Goal: Obtain resource: Download file/media

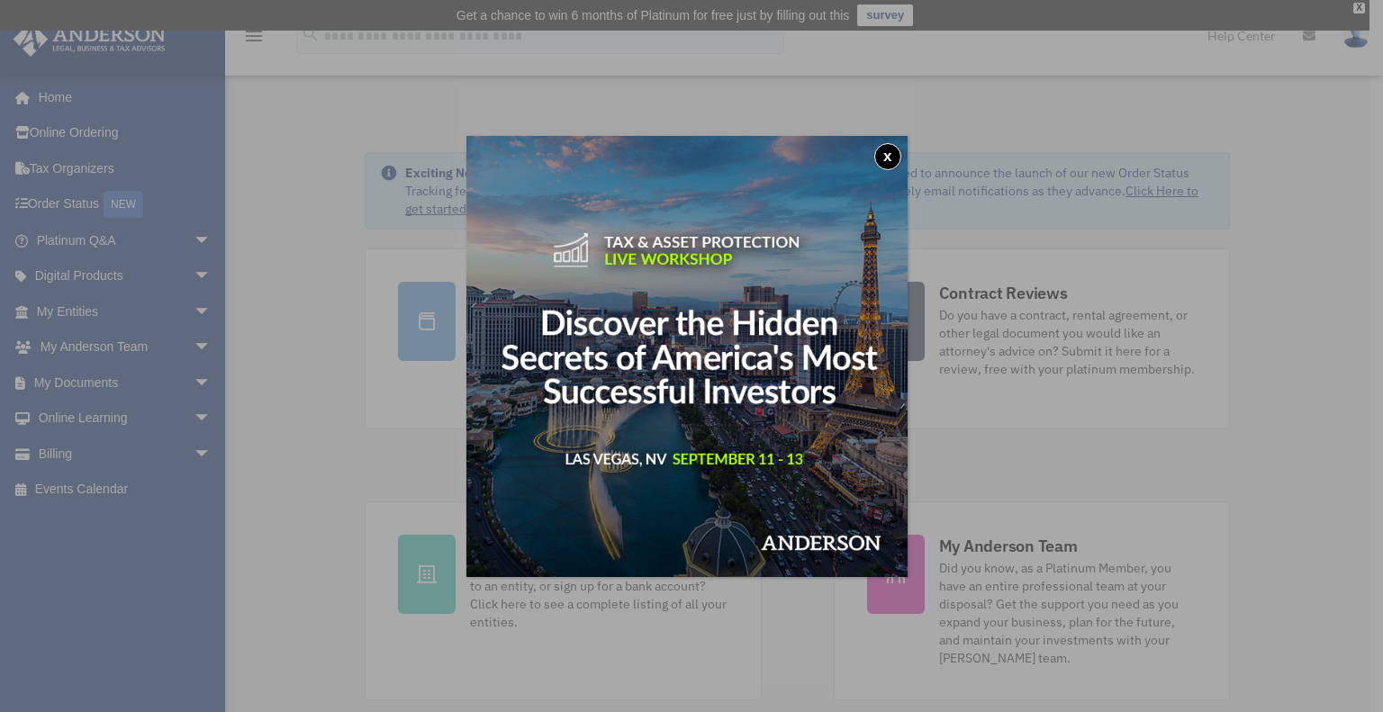
click at [888, 147] on button "x" at bounding box center [888, 156] width 27 height 27
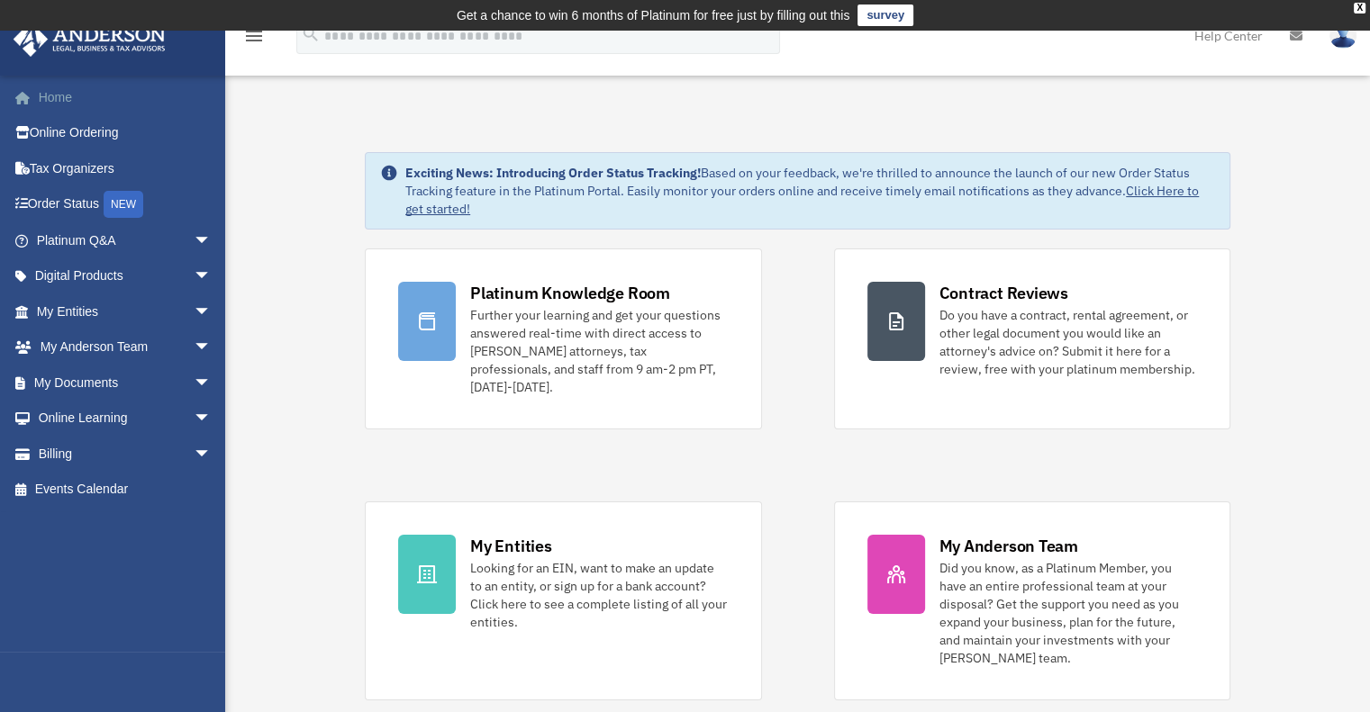
click at [64, 95] on link "Home" at bounding box center [126, 97] width 226 height 36
click at [108, 401] on link "Online Learning arrow_drop_down" at bounding box center [126, 419] width 226 height 36
click at [108, 388] on link "My Documents arrow_drop_down" at bounding box center [126, 383] width 226 height 36
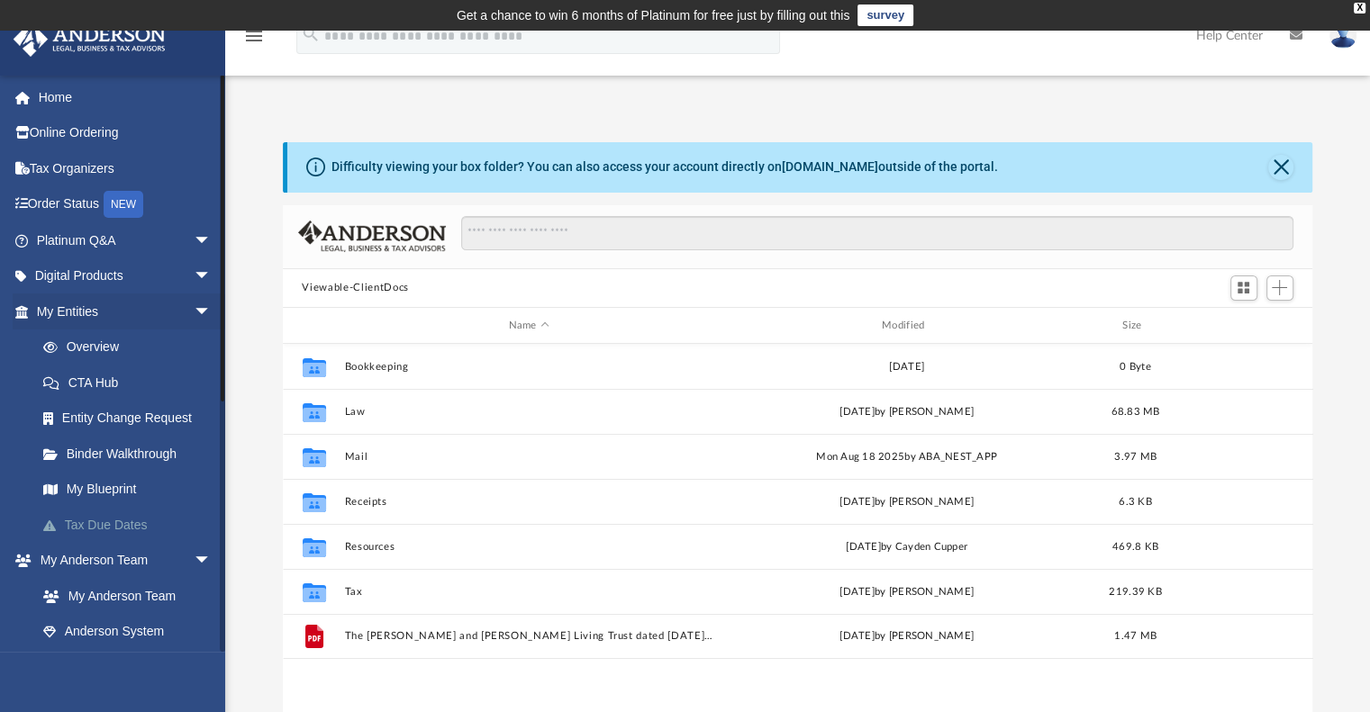
scroll to position [395, 1016]
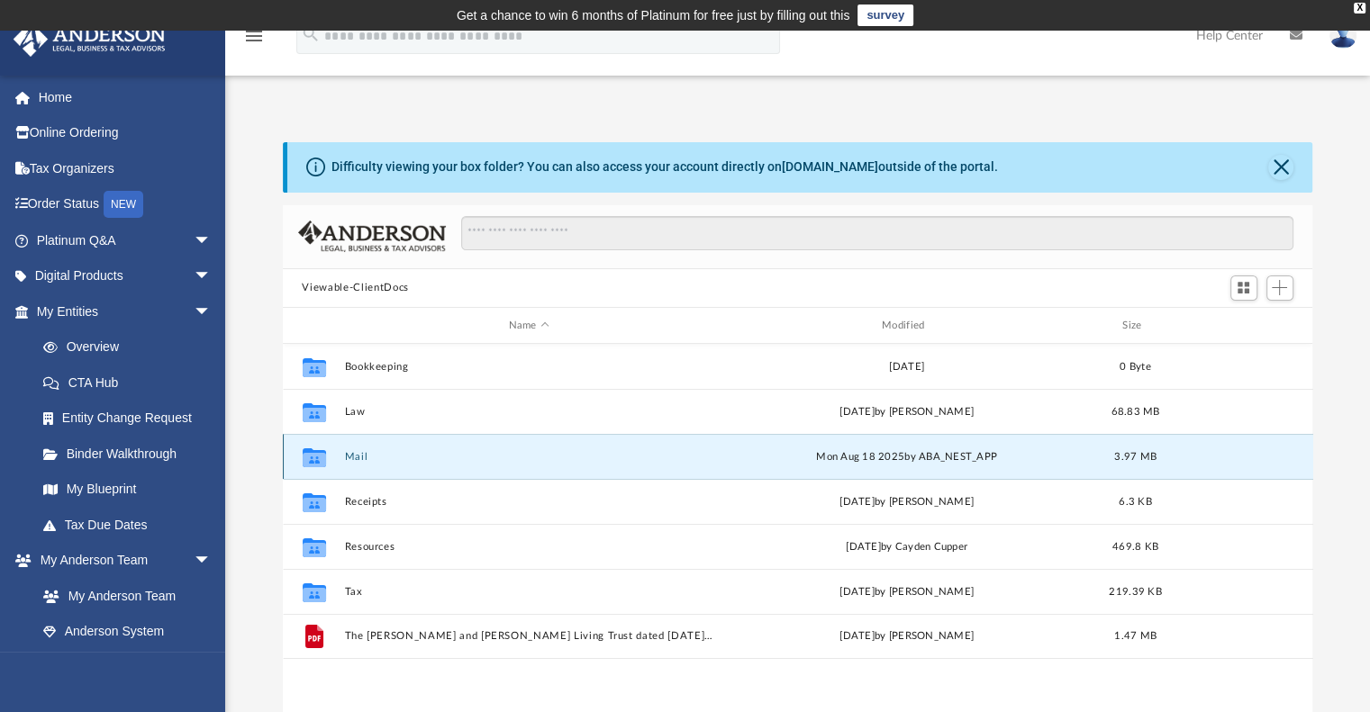
click at [363, 455] on button "Mail" at bounding box center [528, 457] width 369 height 12
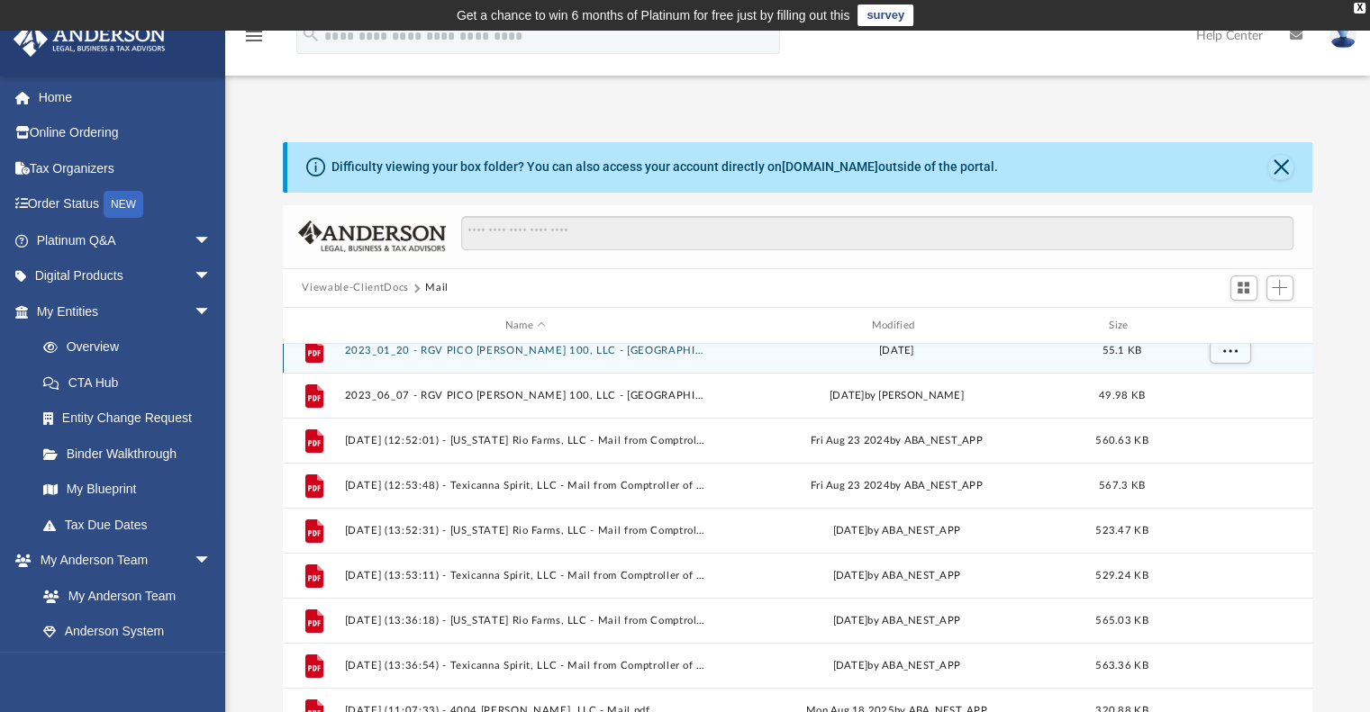
scroll to position [0, 0]
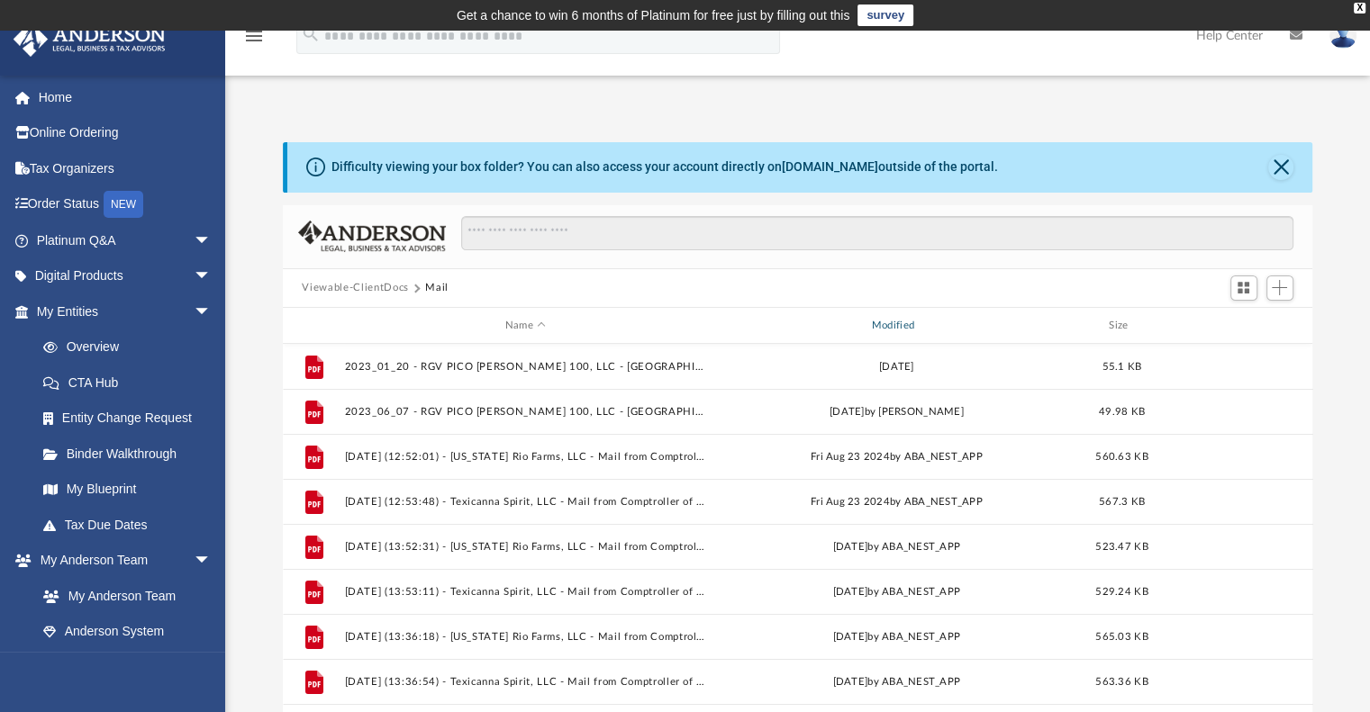
click at [909, 326] on div "Modified" at bounding box center [895, 326] width 363 height 16
click at [897, 323] on div "Modified" at bounding box center [895, 326] width 363 height 16
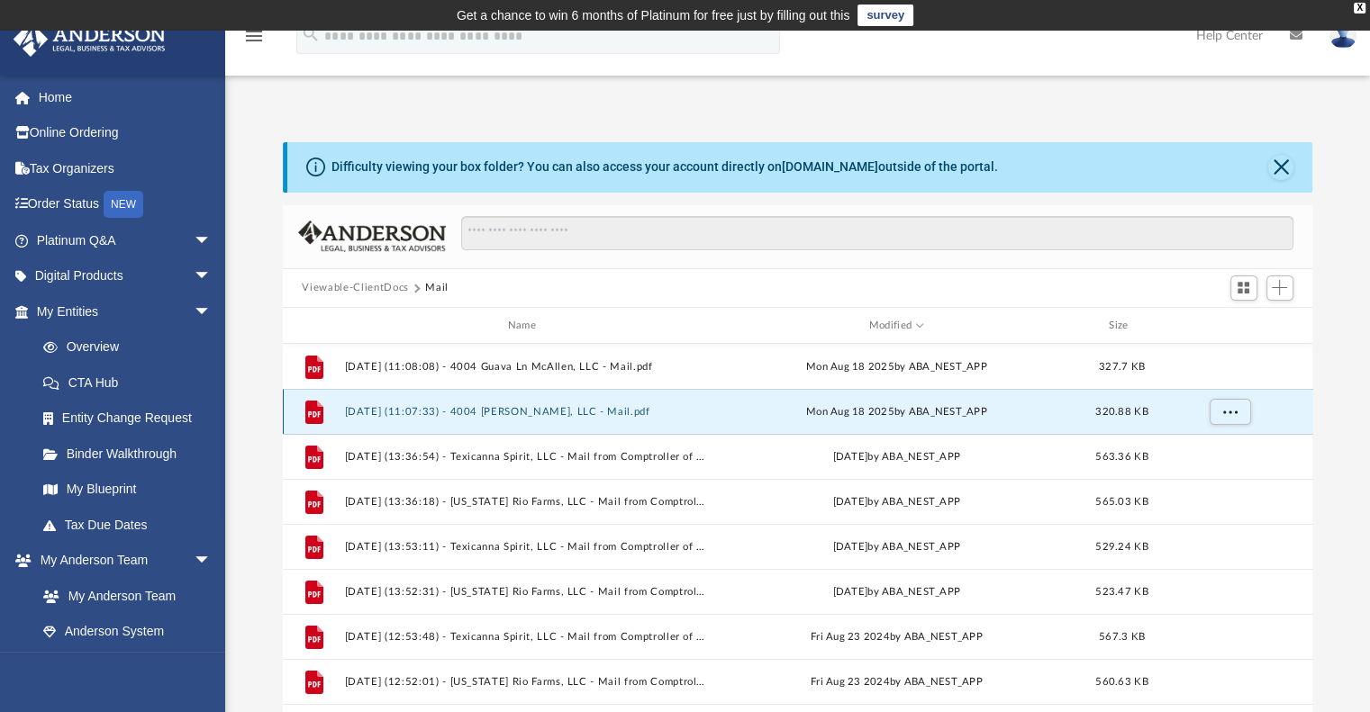
click at [385, 410] on button "2025.08.18 (11:07:33) - 4004 Guava Ln McAllen, LLC - Mail.pdf" at bounding box center [525, 412] width 363 height 12
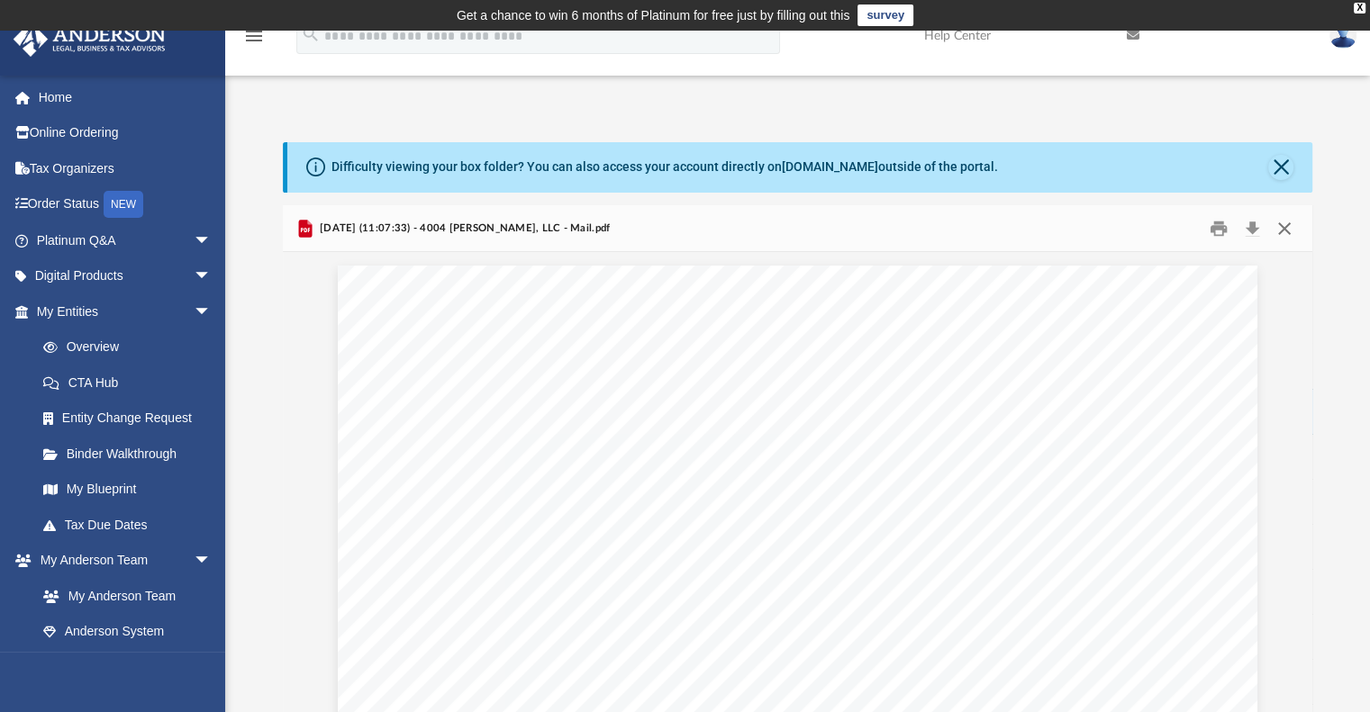
click at [1290, 229] on button "Close" at bounding box center [1284, 228] width 32 height 28
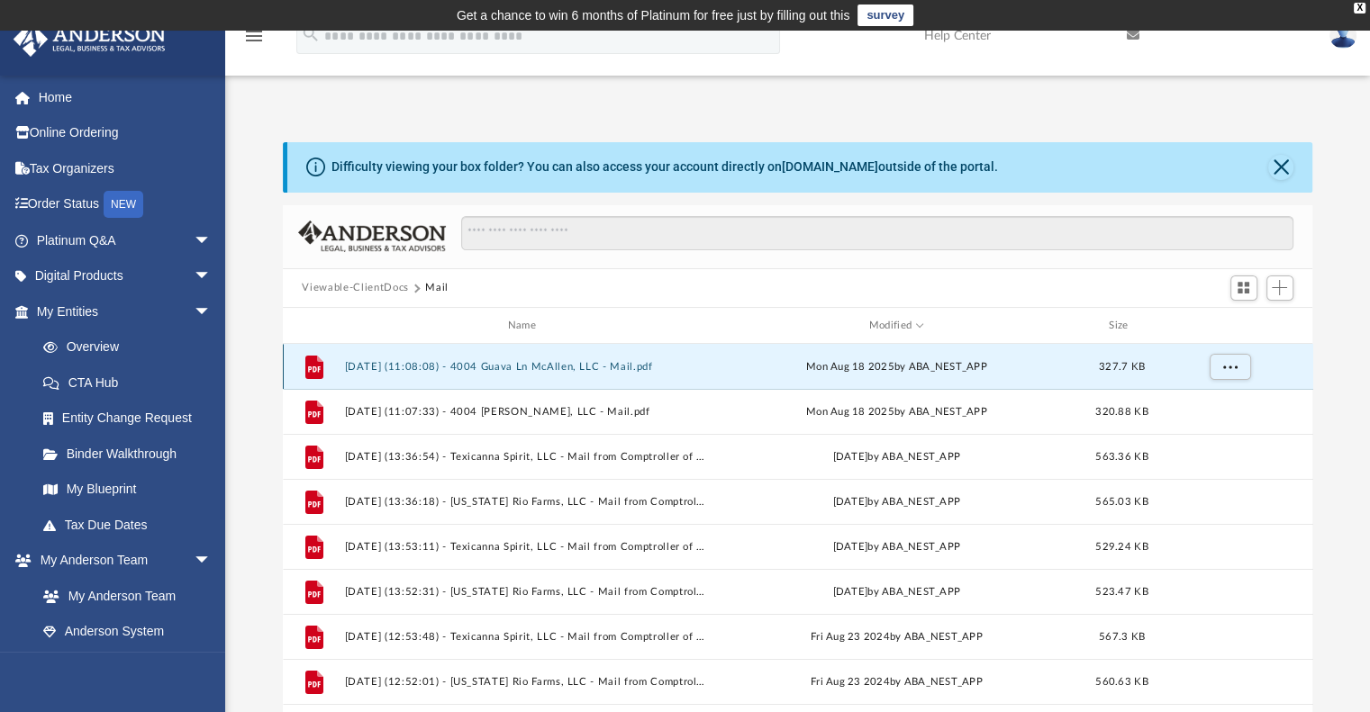
click at [516, 366] on button "2025.08.18 (11:08:08) - 4004 Guava Ln McAllen, LLC - Mail.pdf" at bounding box center [525, 367] width 363 height 12
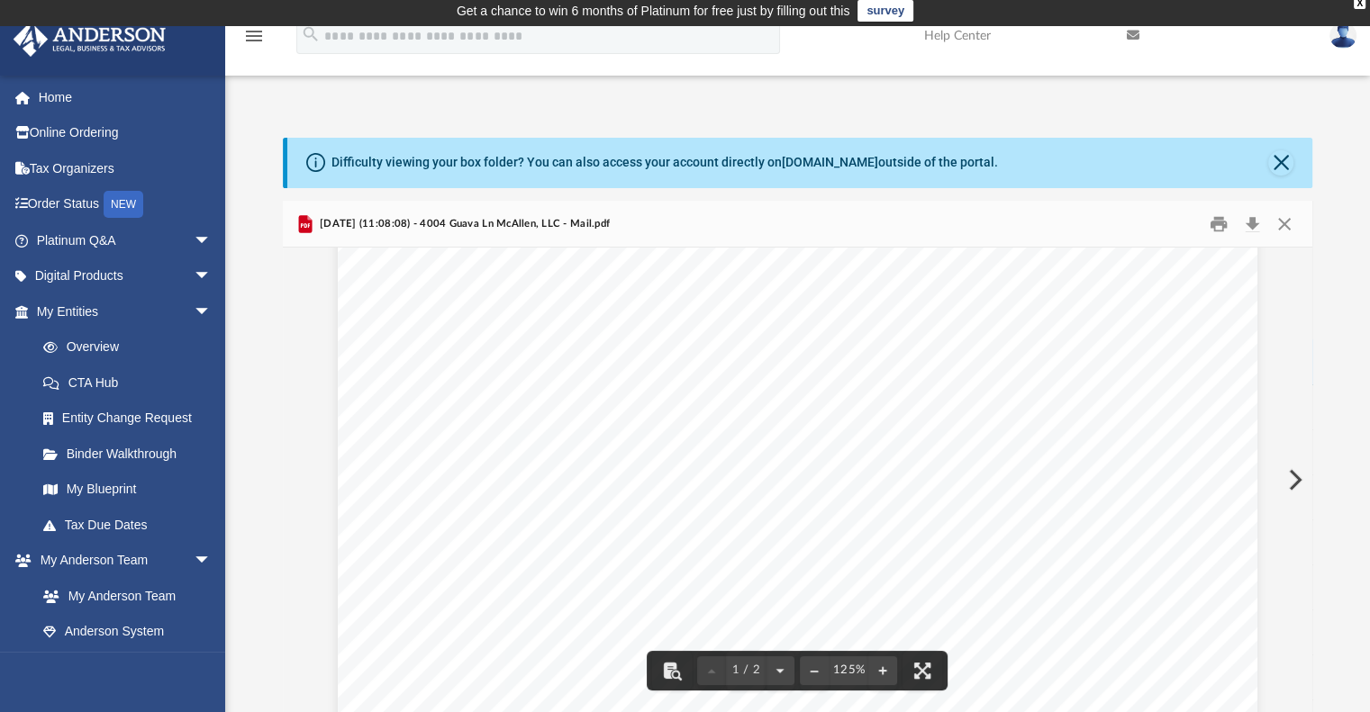
scroll to position [360, 0]
click at [84, 198] on link "Order Status NEW" at bounding box center [126, 204] width 226 height 37
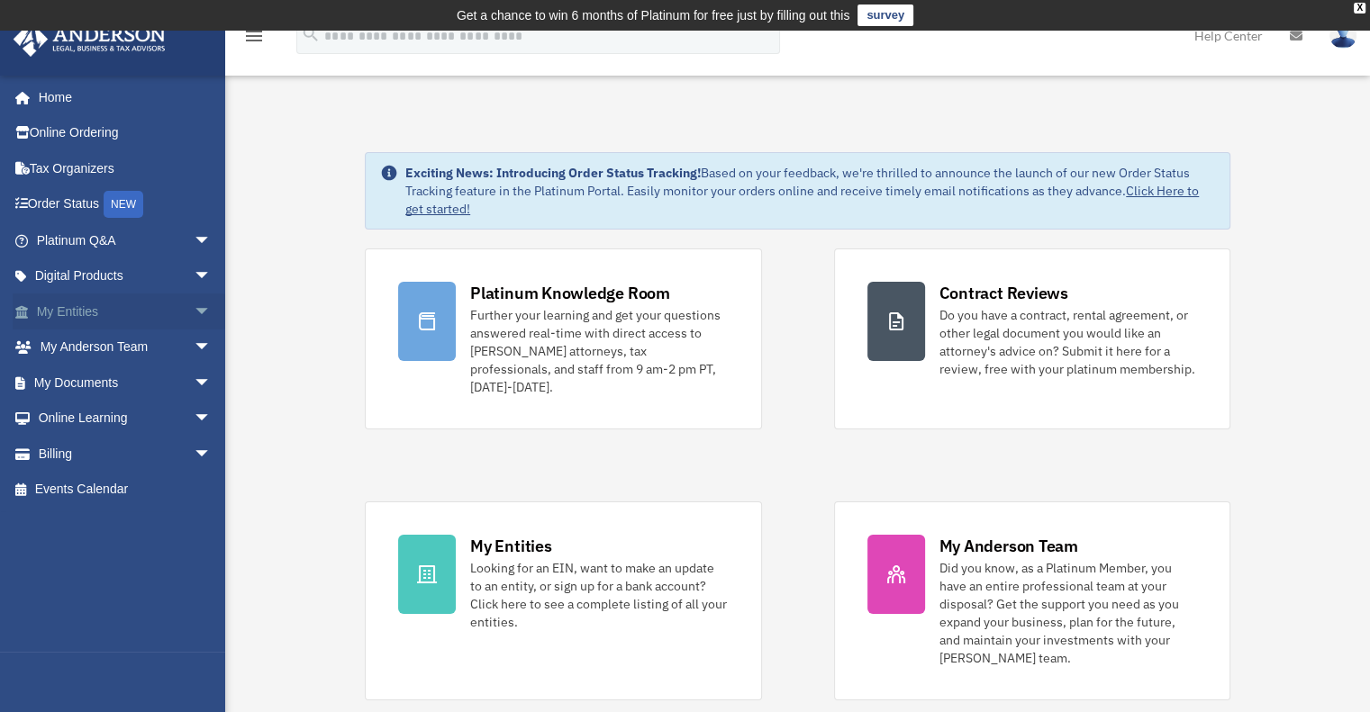
click at [55, 316] on link "My Entities arrow_drop_down" at bounding box center [126, 312] width 226 height 36
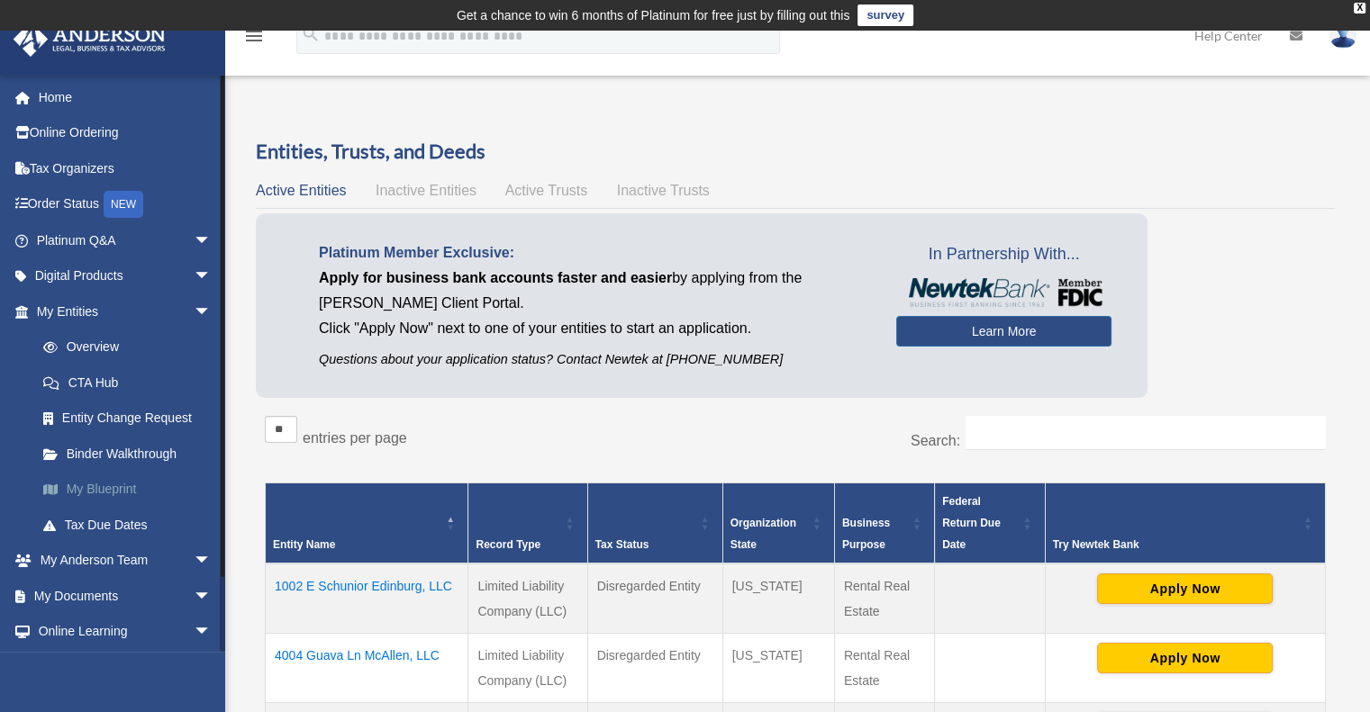
click at [73, 485] on link "My Blueprint" at bounding box center [131, 490] width 213 height 36
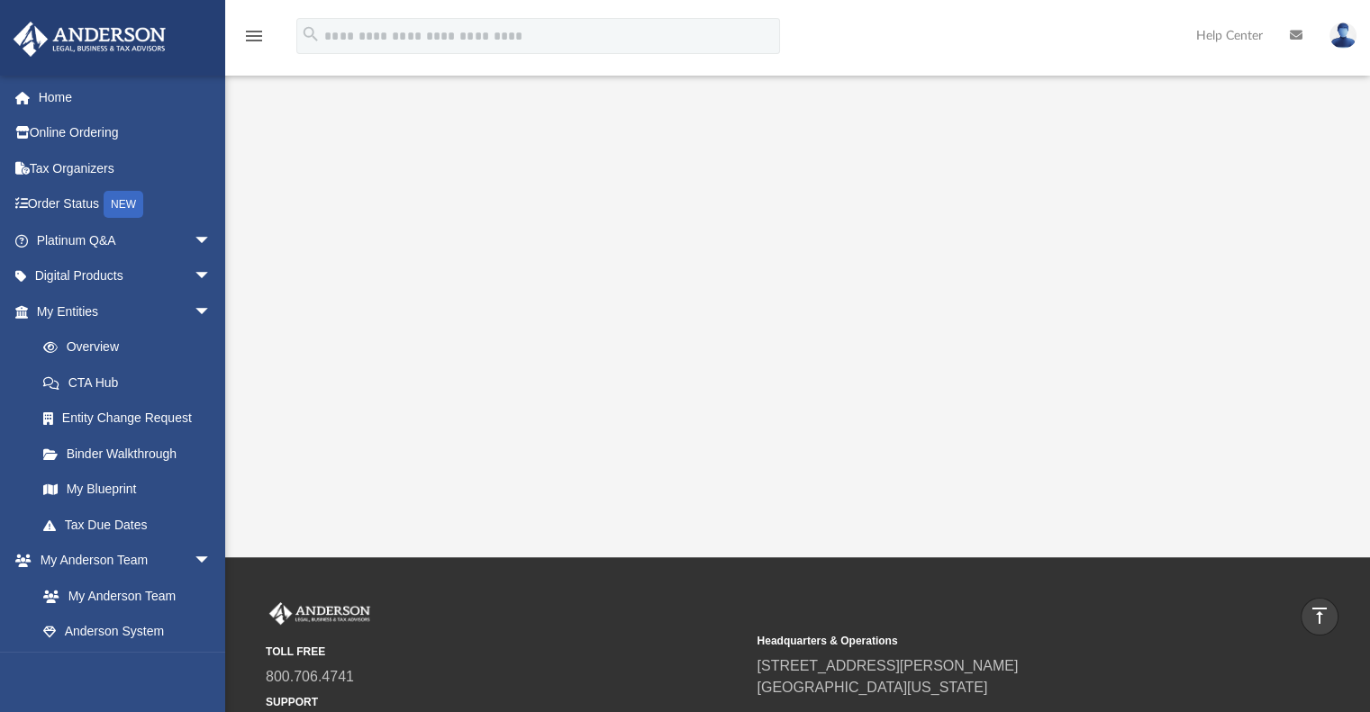
scroll to position [180, 0]
